Goal: Book appointment/travel/reservation

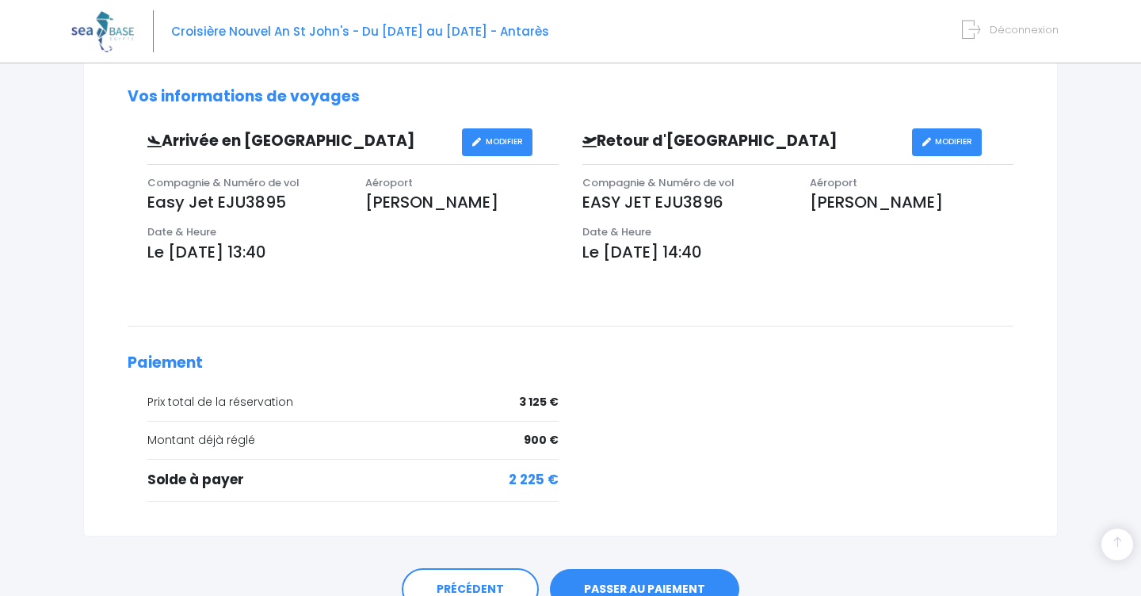
scroll to position [488, 0]
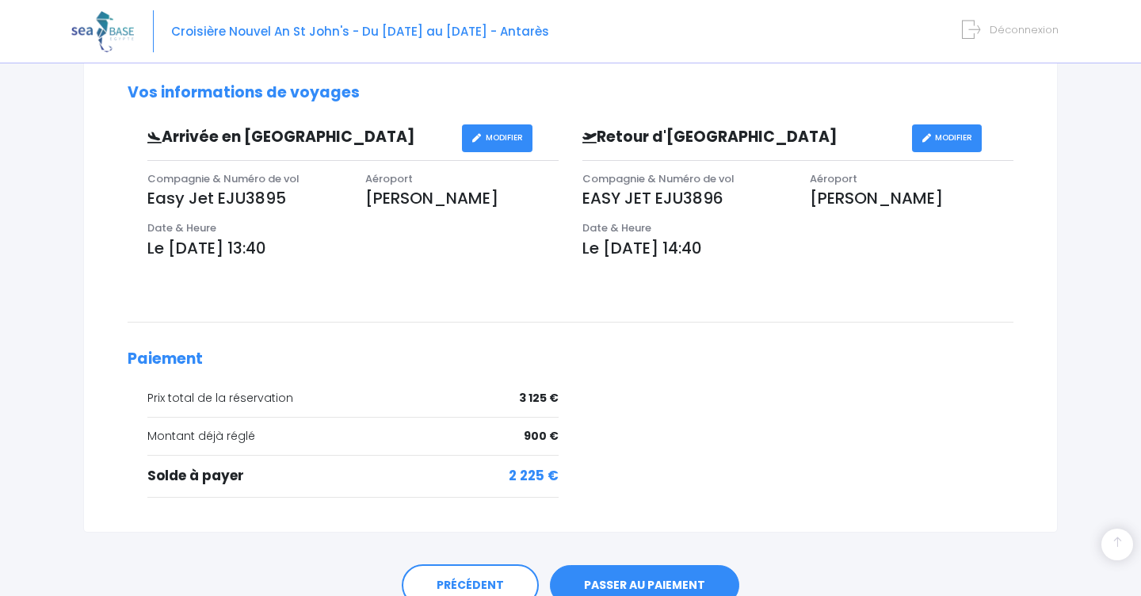
click at [654, 576] on link "PASSER AU PAIEMENT" at bounding box center [644, 585] width 189 height 41
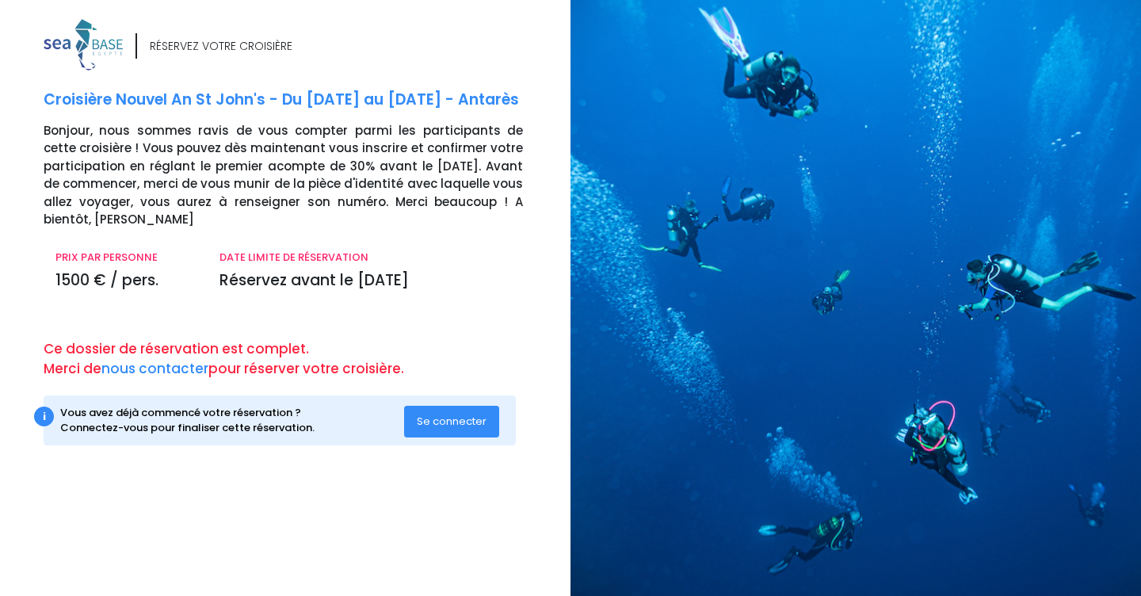
click at [447, 421] on span "Se connecter" at bounding box center [452, 420] width 70 height 15
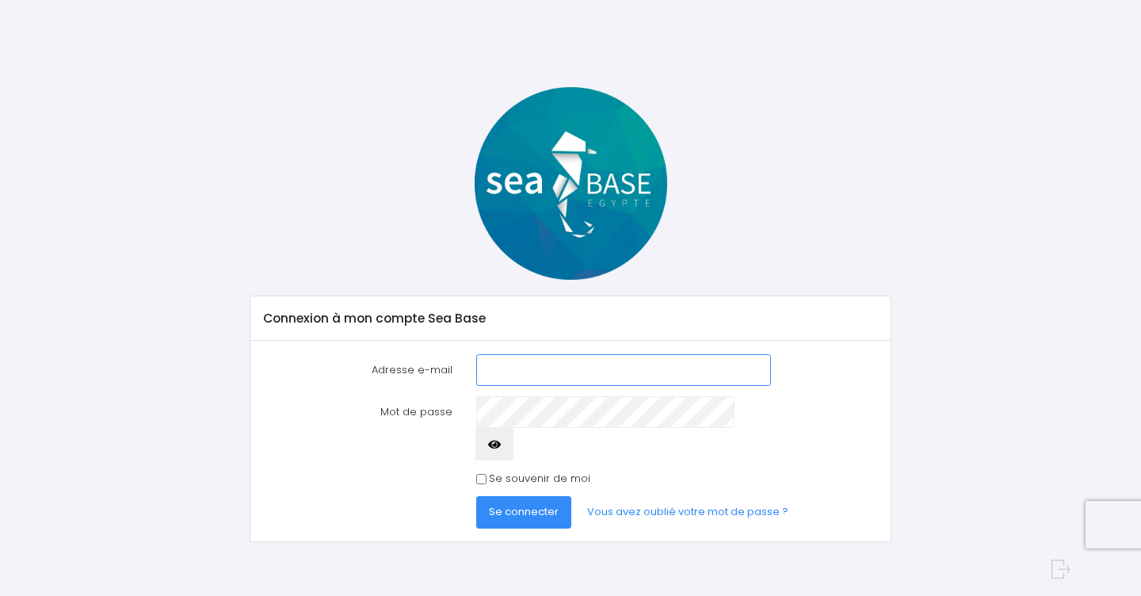
type input "[PERSON_NAME][EMAIL_ADDRESS][DOMAIN_NAME]"
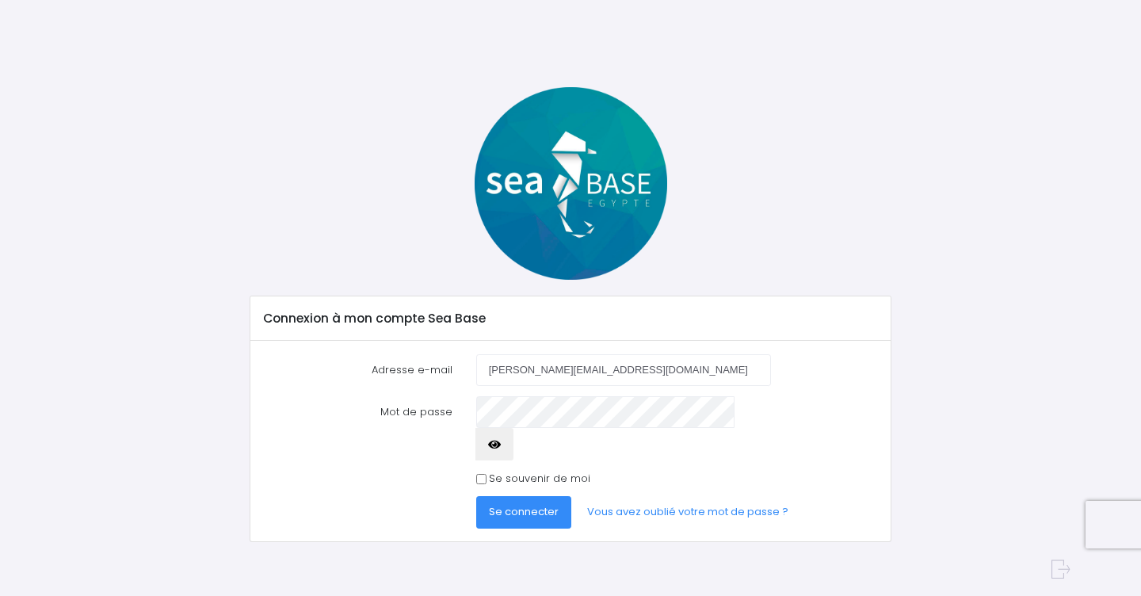
click at [542, 496] on button "Se connecter" at bounding box center [523, 512] width 95 height 32
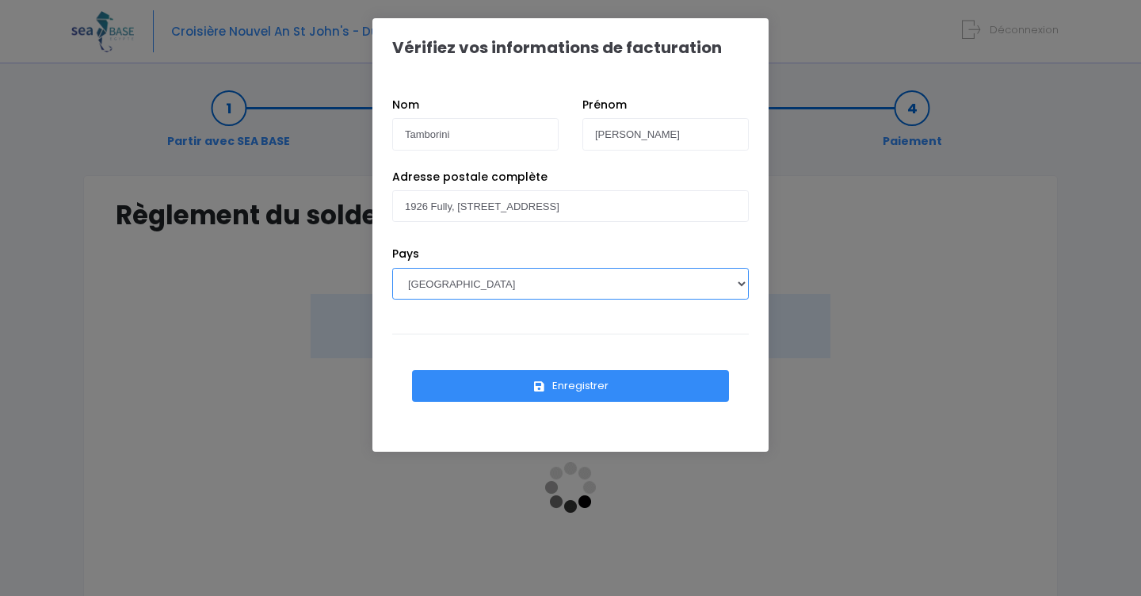
select select "CH"
click at [508, 387] on button "Enregistrer" at bounding box center [570, 386] width 317 height 32
